Goal: Task Accomplishment & Management: Complete application form

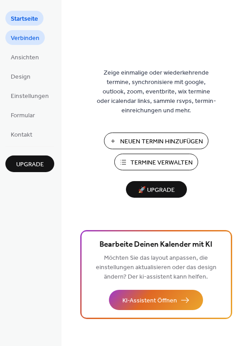
click at [38, 34] on span "Verbinden" at bounding box center [25, 38] width 29 height 9
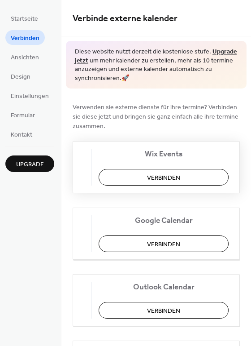
click at [157, 178] on span "Verbinden" at bounding box center [163, 177] width 33 height 9
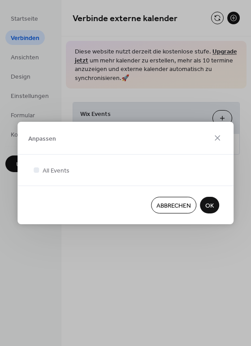
click at [215, 208] on button "OK" at bounding box center [209, 205] width 19 height 17
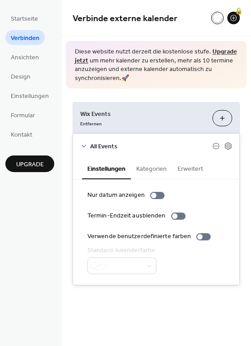
click at [185, 168] on button "Erweitert" at bounding box center [190, 168] width 36 height 21
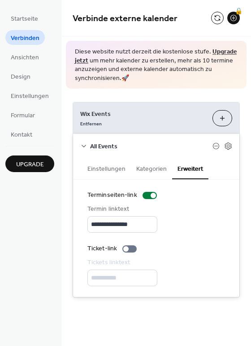
click at [26, 35] on span "Verbinden" at bounding box center [25, 38] width 29 height 9
click at [86, 145] on icon at bounding box center [83, 145] width 7 height 7
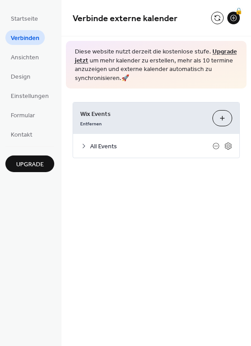
click at [86, 145] on icon at bounding box center [83, 145] width 7 height 7
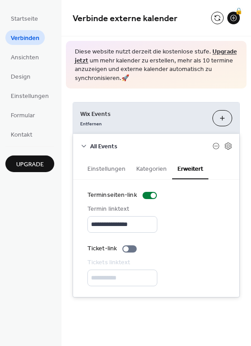
click at [86, 145] on icon at bounding box center [83, 145] width 7 height 7
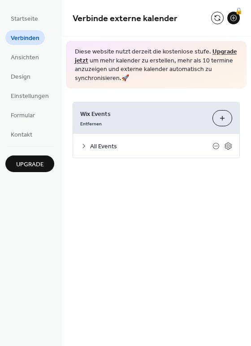
click at [217, 122] on button "Anpassen" at bounding box center [223, 118] width 20 height 16
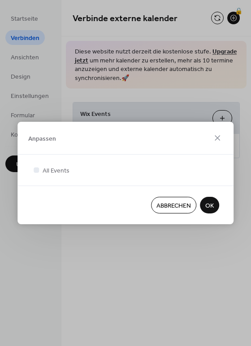
click at [202, 206] on button "OK" at bounding box center [209, 205] width 19 height 17
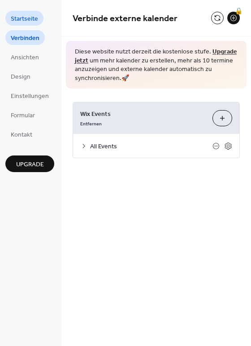
click at [35, 22] on span "Startseite" at bounding box center [24, 18] width 27 height 9
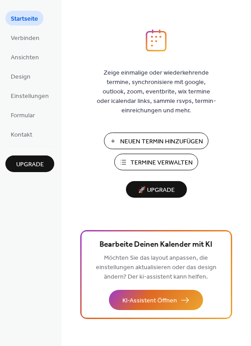
click at [143, 142] on span "Neuen Termin Hinzufügen" at bounding box center [161, 141] width 83 height 9
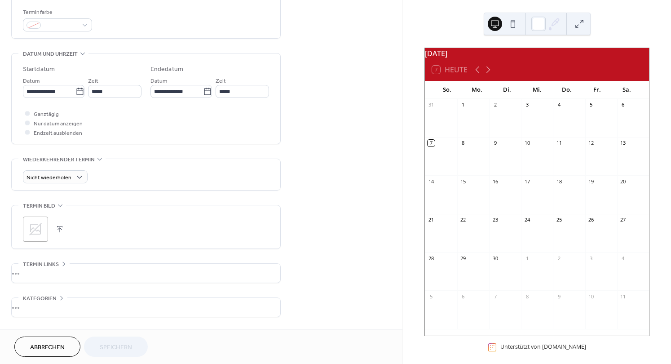
scroll to position [271, 0]
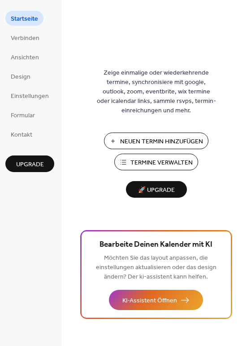
click at [154, 144] on span "Neuen Termin Hinzufügen" at bounding box center [161, 141] width 83 height 9
click at [14, 36] on span "Verbinden" at bounding box center [25, 38] width 29 height 9
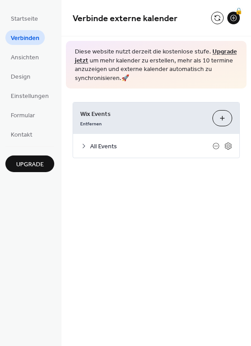
click at [76, 146] on div "All Events" at bounding box center [156, 146] width 167 height 24
click at [80, 147] on icon at bounding box center [83, 145] width 7 height 7
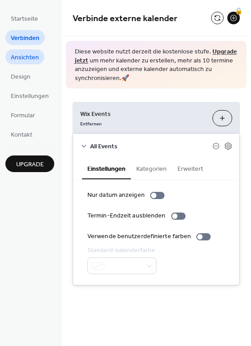
click at [30, 58] on span "Ansichten" at bounding box center [25, 57] width 28 height 9
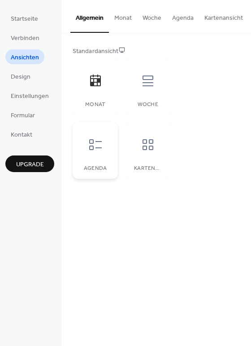
click at [88, 152] on icon at bounding box center [95, 144] width 14 height 14
click at [110, 18] on button "Monat" at bounding box center [123, 16] width 28 height 32
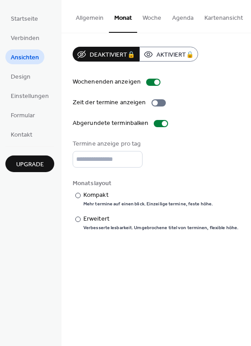
click at [156, 17] on button "Woche" at bounding box center [152, 16] width 30 height 32
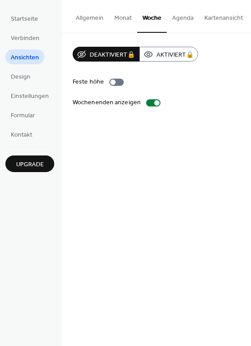
click at [188, 17] on button "Agenda" at bounding box center [183, 16] width 32 height 32
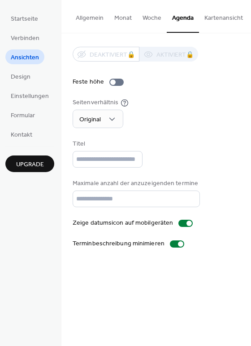
click at [34, 81] on li "Design" at bounding box center [20, 76] width 31 height 15
click at [26, 78] on span "Design" at bounding box center [21, 76] width 20 height 9
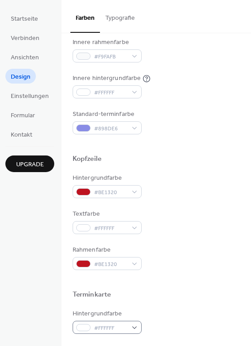
scroll to position [384, 0]
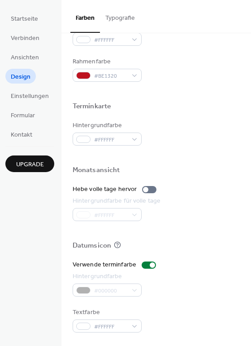
click at [184, 115] on div at bounding box center [156, 117] width 167 height 7
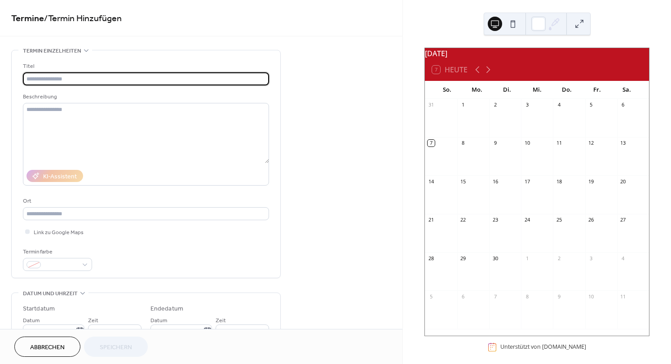
click at [113, 82] on input "text" at bounding box center [146, 78] width 246 height 13
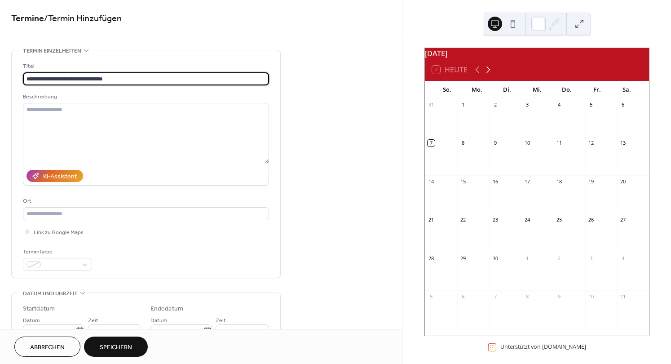
type input "**********"
click at [488, 75] on icon at bounding box center [487, 69] width 11 height 11
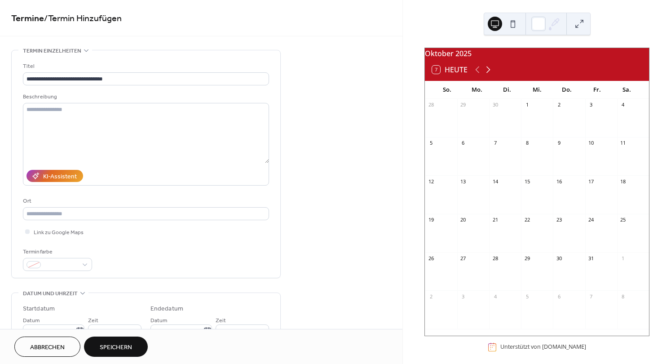
click at [488, 75] on icon at bounding box center [487, 69] width 11 height 11
click at [478, 75] on icon at bounding box center [477, 69] width 11 height 11
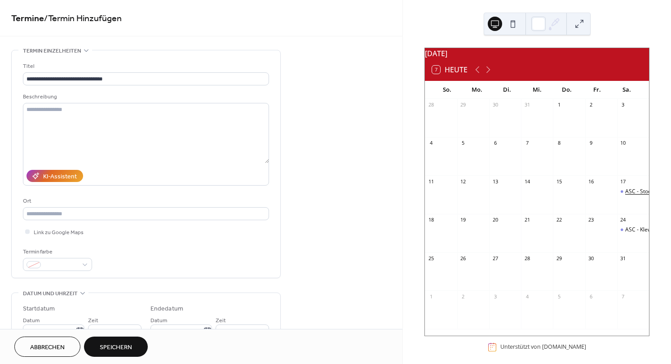
click at [627, 195] on div "ASC - Stockhütte" at bounding box center [645, 192] width 41 height 8
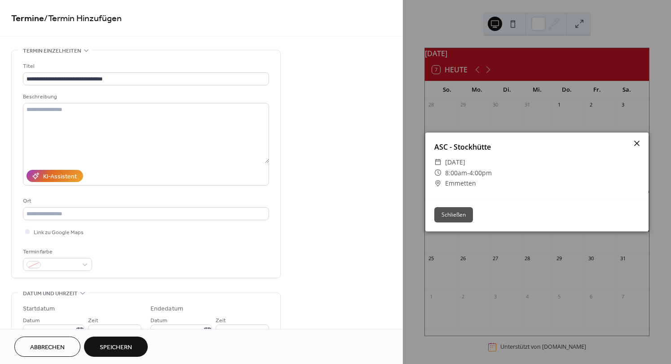
click at [636, 147] on icon at bounding box center [636, 143] width 11 height 11
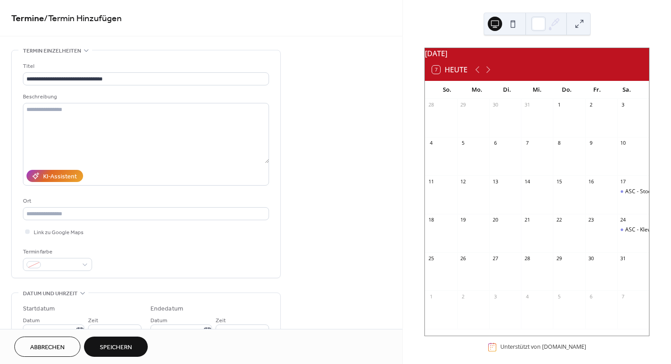
click at [50, 348] on span "Abbrechen" at bounding box center [47, 346] width 35 height 9
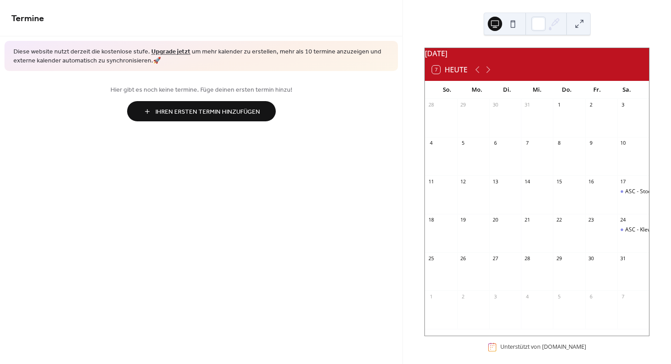
click at [185, 115] on span "Ihren Ersten Termin Hinzufügen" at bounding box center [207, 111] width 105 height 9
